Goal: Information Seeking & Learning: Learn about a topic

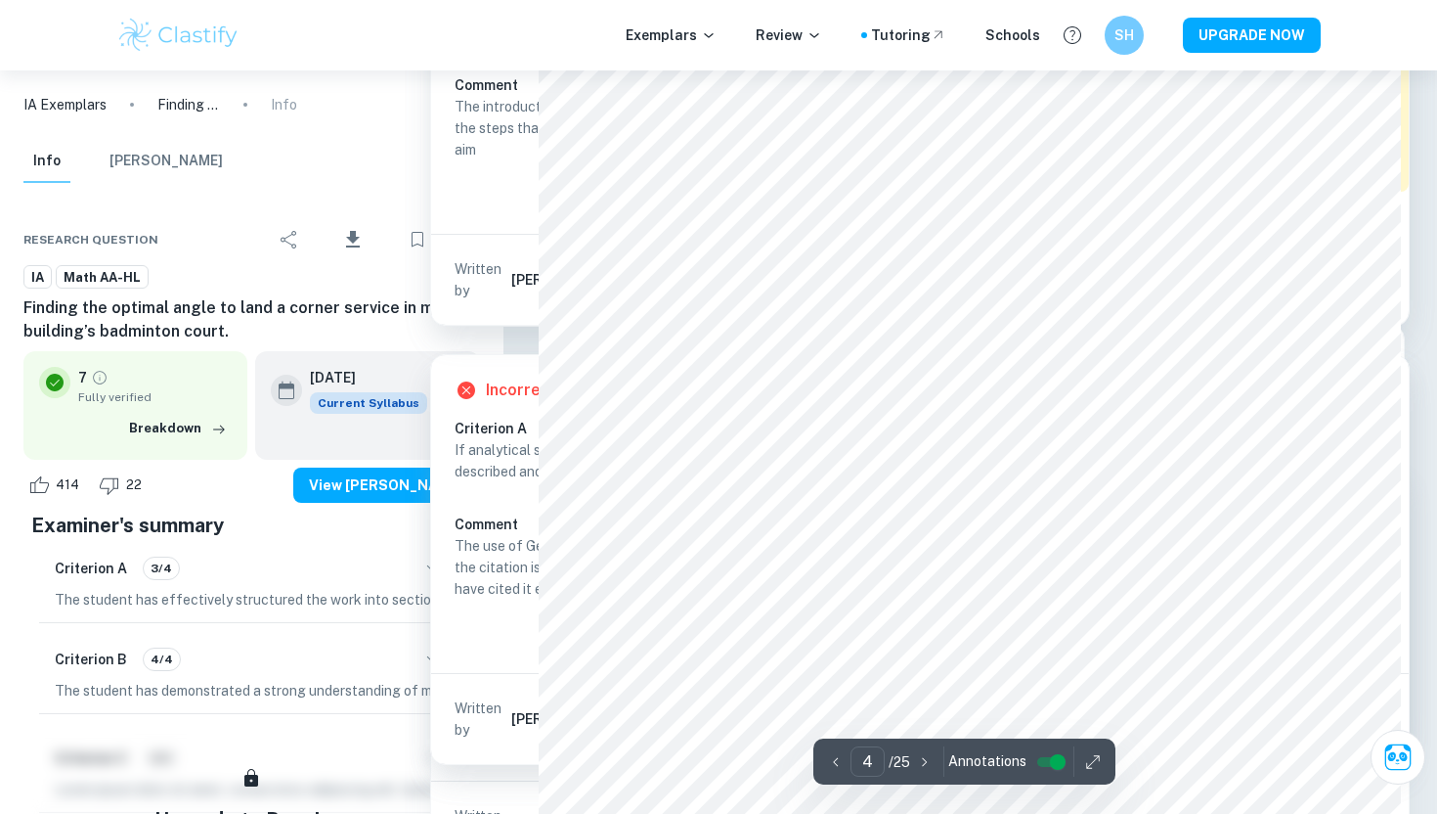
scroll to position [3926, 0]
type input "3"
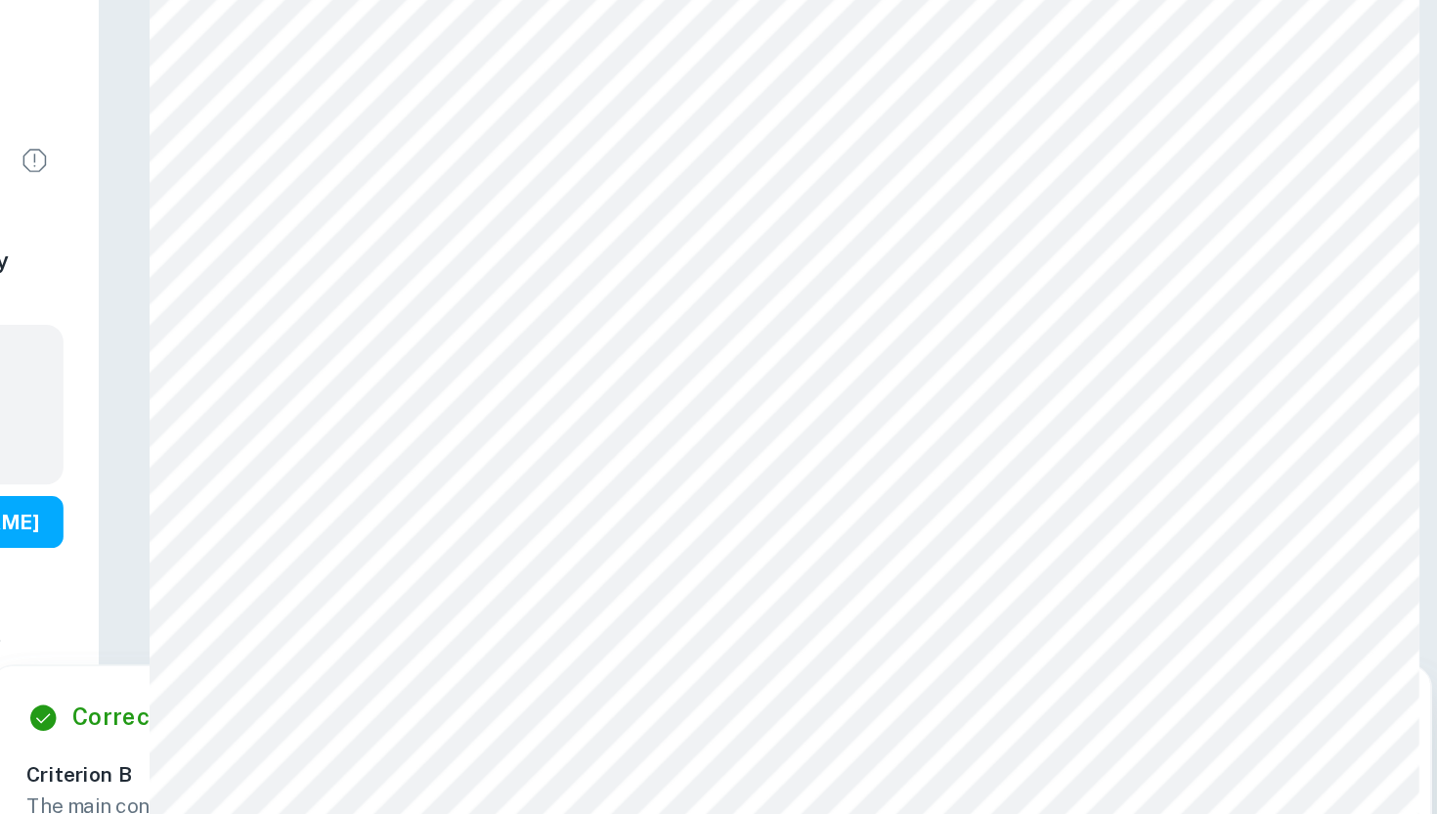
scroll to position [3258, 0]
